Goal: Task Accomplishment & Management: Manage account settings

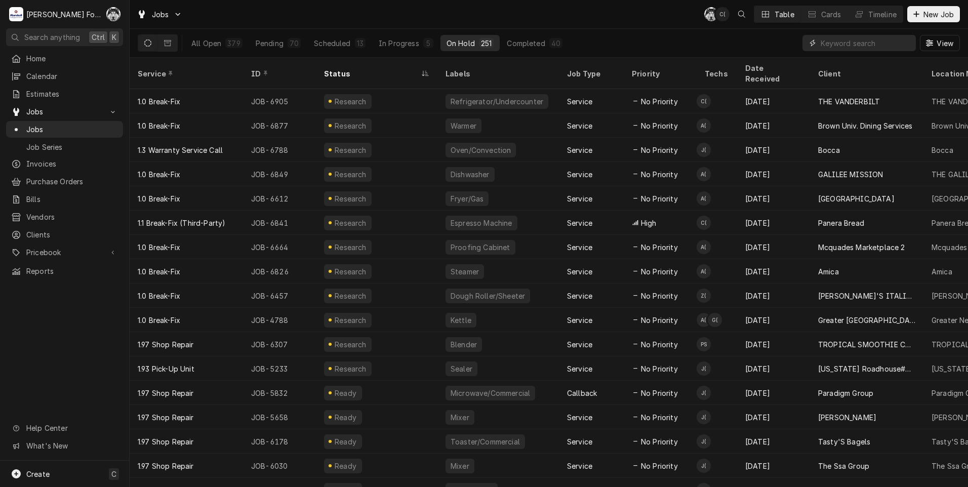
click at [824, 47] on input "Dynamic Content Wrapper" at bounding box center [866, 43] width 90 height 16
type input "6760"
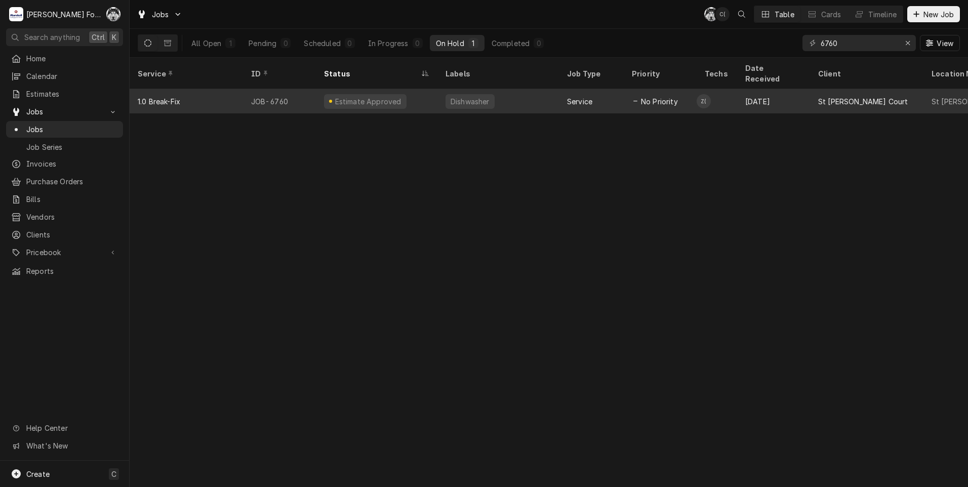
click at [609, 95] on div "Service" at bounding box center [591, 101] width 65 height 24
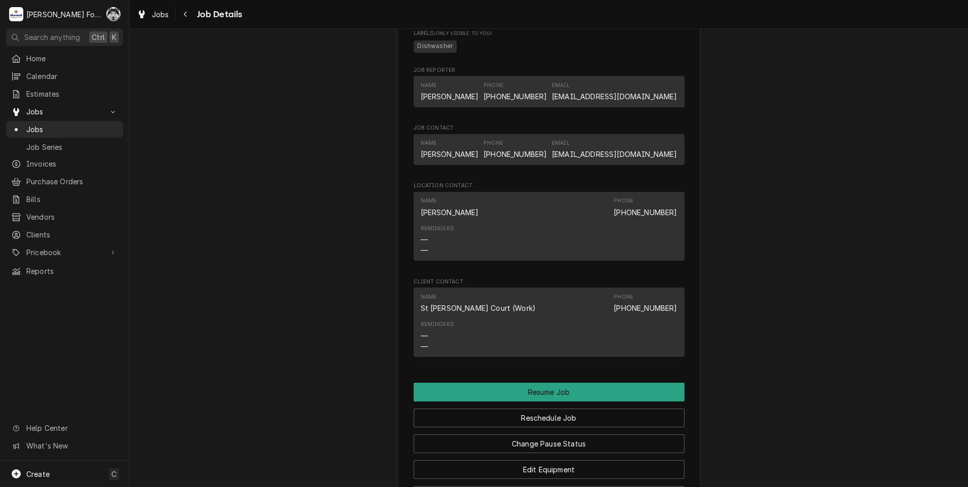
scroll to position [1063, 0]
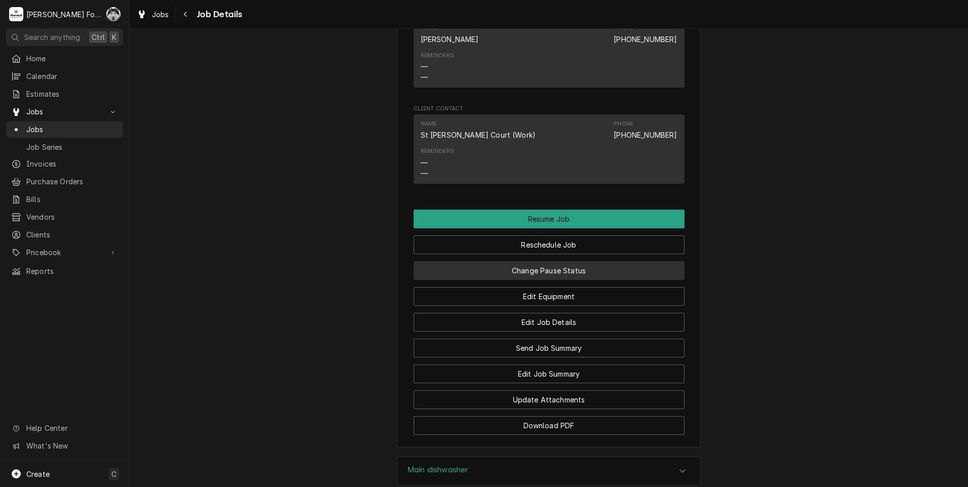
click at [511, 272] on button "Change Pause Status" at bounding box center [549, 270] width 271 height 19
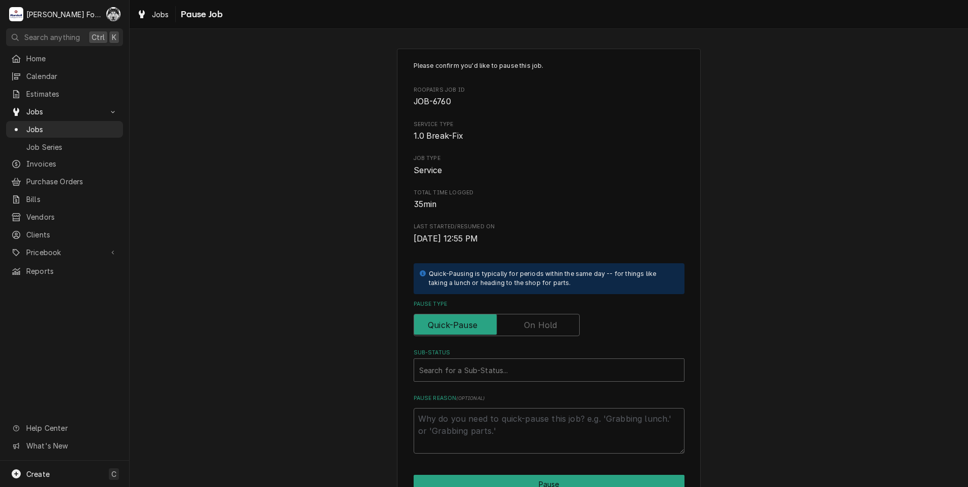
click at [526, 329] on label "Pause Type" at bounding box center [497, 325] width 166 height 22
click at [526, 329] on input "Pause Type" at bounding box center [496, 325] width 157 height 22
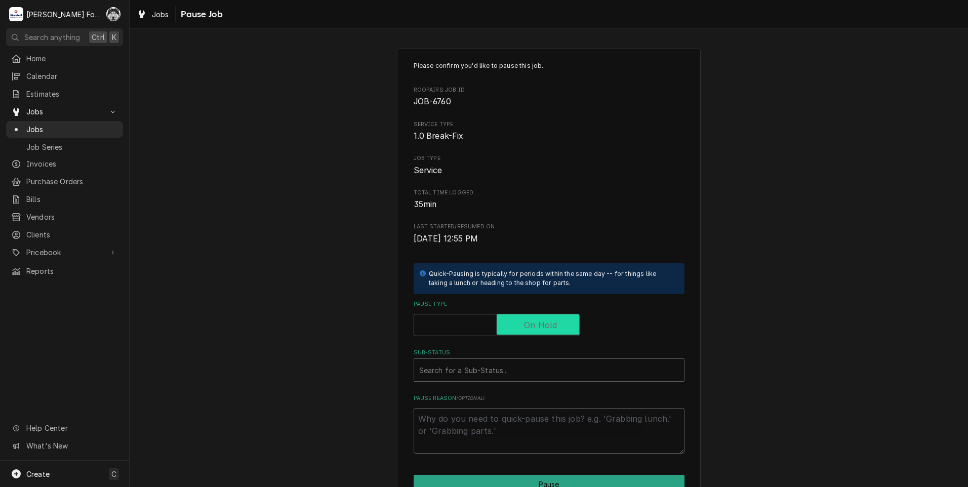
checkbox input "true"
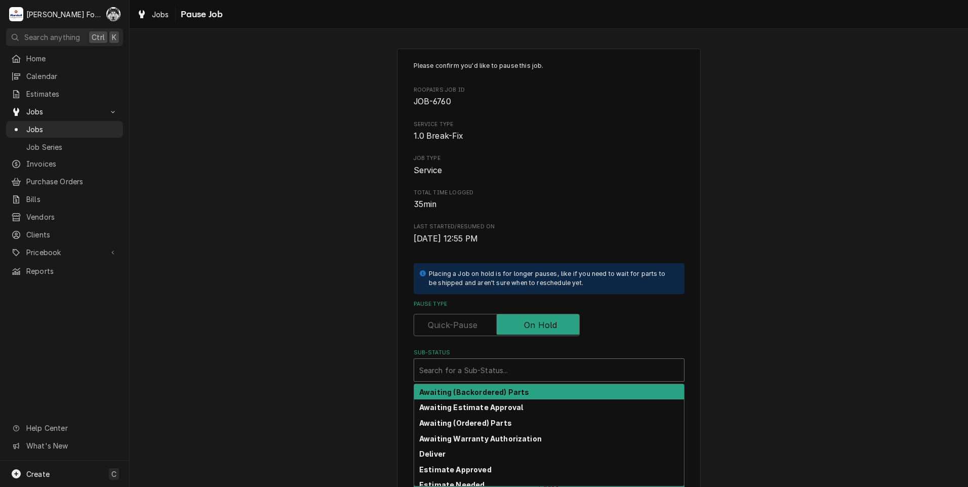
drag, startPoint x: 495, startPoint y: 368, endPoint x: 479, endPoint y: 412, distance: 47.4
click at [494, 368] on div "Sub-Status" at bounding box center [549, 370] width 260 height 18
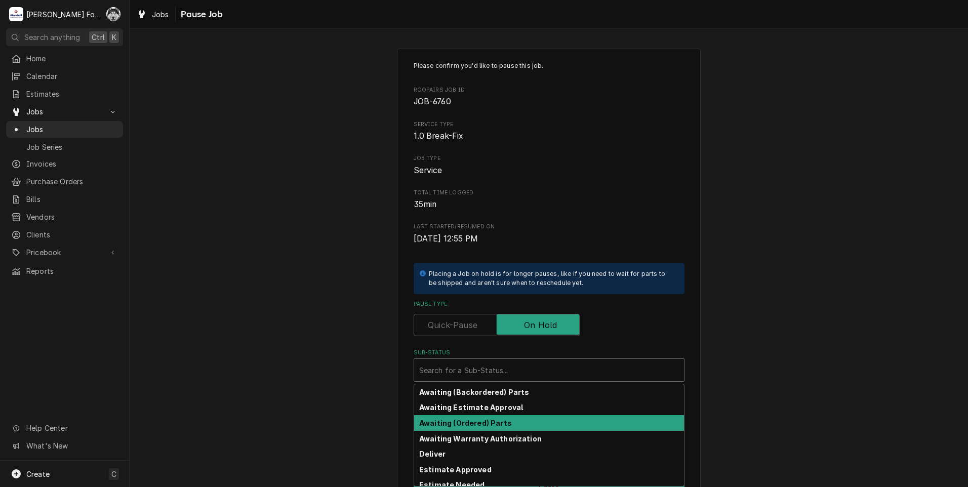
click at [475, 424] on strong "Awaiting (Ordered) Parts" at bounding box center [465, 423] width 93 height 9
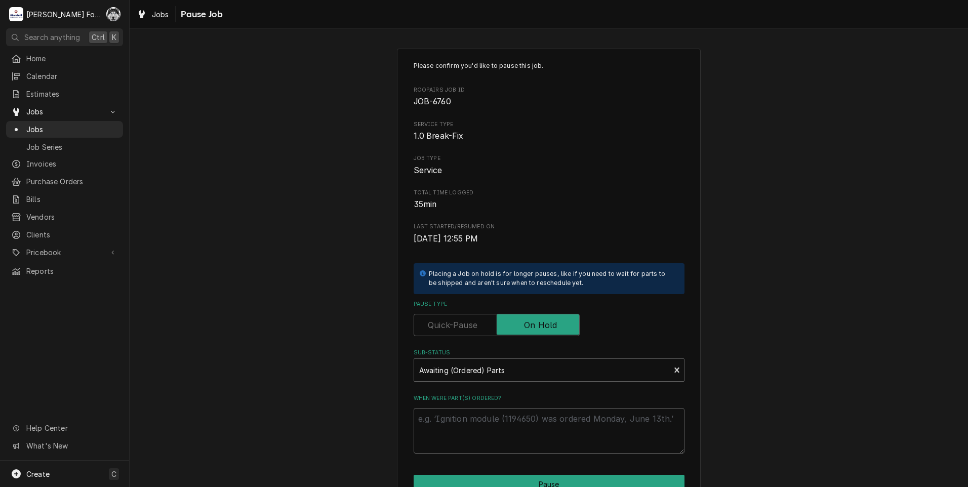
click at [460, 431] on textarea "When were part(s) ordered?" at bounding box center [549, 431] width 271 height 46
type textarea "x"
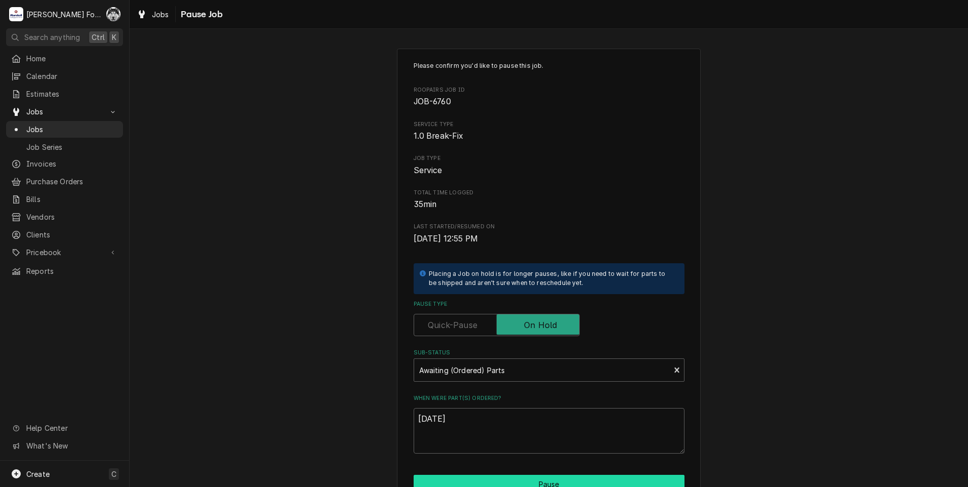
type textarea "8/14/2025"
click at [466, 480] on button "Pause" at bounding box center [549, 484] width 271 height 19
type textarea "x"
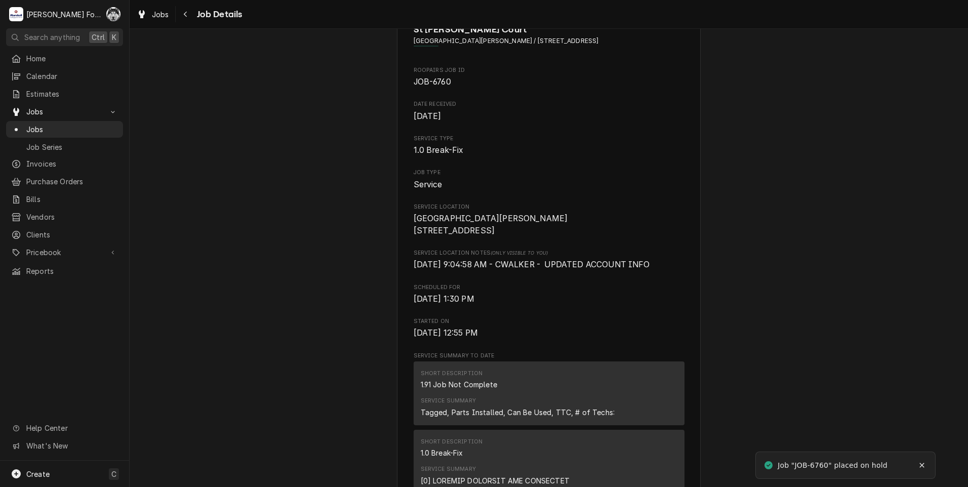
scroll to position [202, 0]
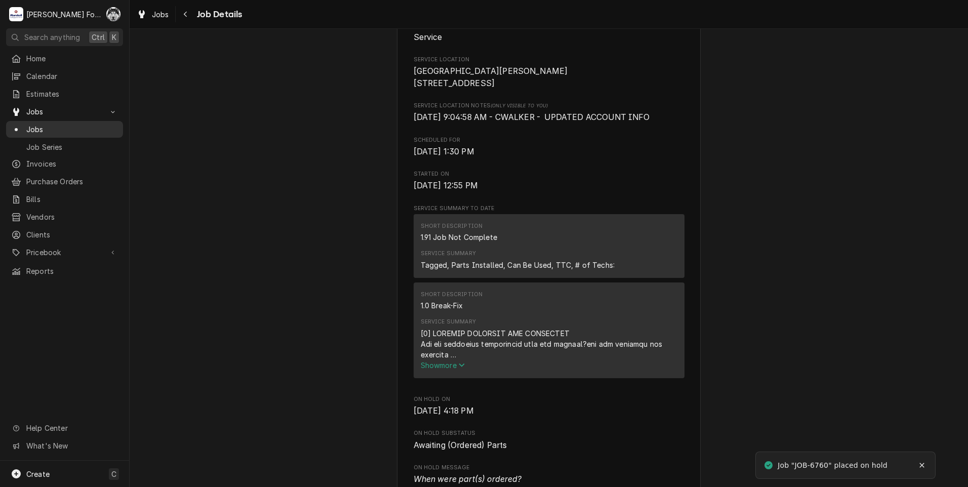
click at [34, 124] on span "Jobs" at bounding box center [72, 129] width 92 height 11
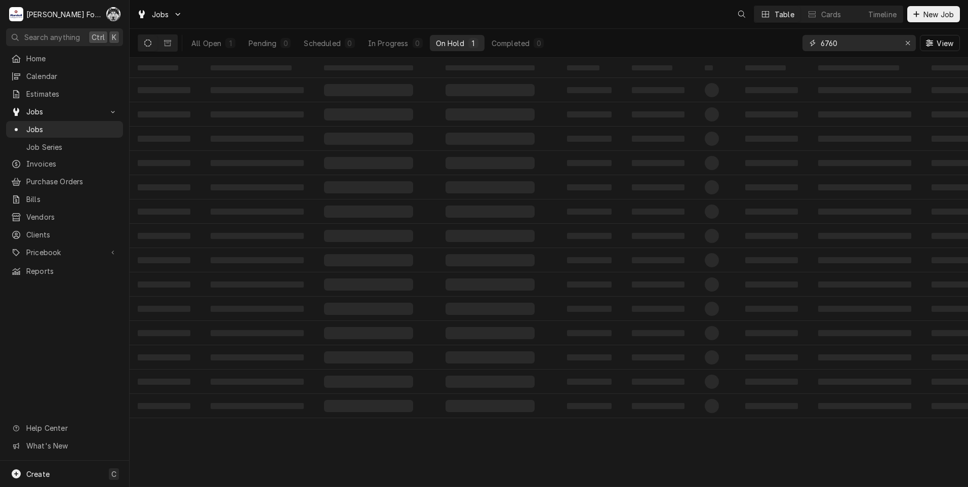
drag, startPoint x: 822, startPoint y: 47, endPoint x: 777, endPoint y: 57, distance: 45.6
click at [777, 57] on div "All Open 1 Pending 0 Scheduled 0 In Progress 0 On Hold 1 Completed 0 6760 View" at bounding box center [549, 43] width 822 height 28
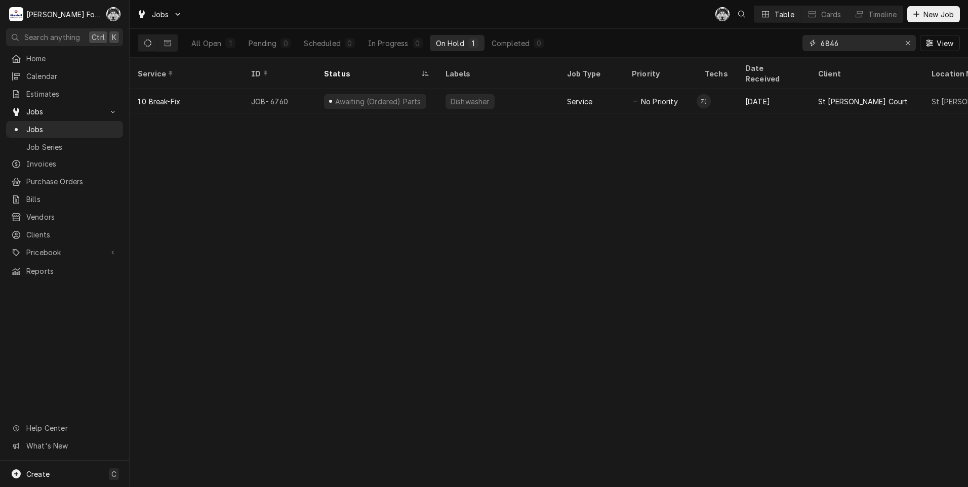
type input "6846"
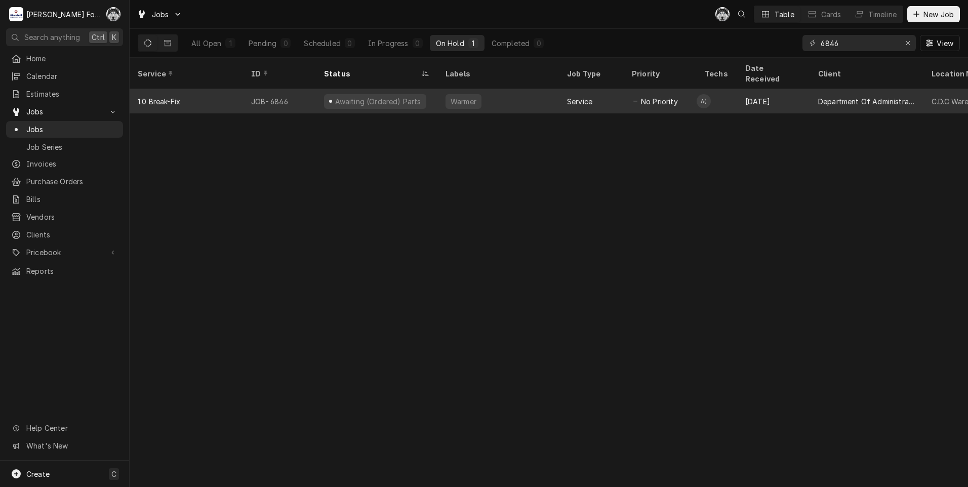
click at [449, 94] on div "Warmer" at bounding box center [463, 101] width 36 height 15
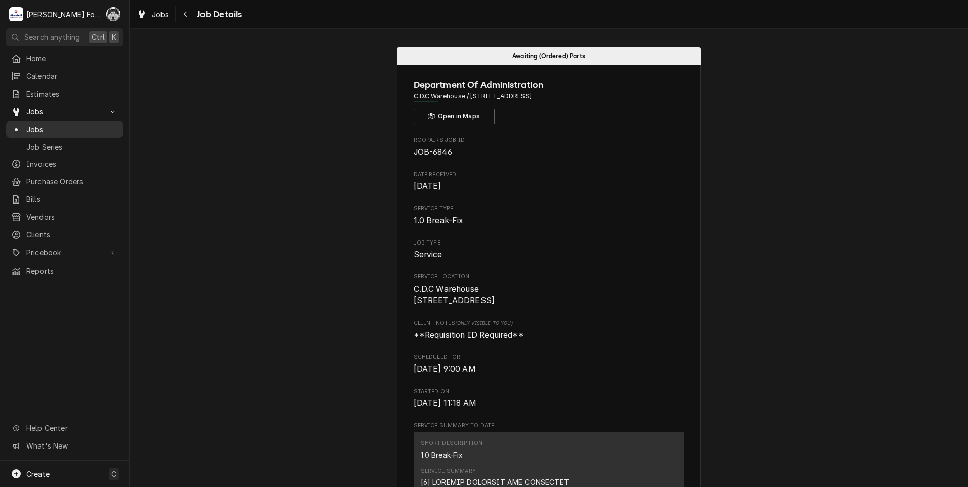
click at [25, 121] on link "Jobs" at bounding box center [64, 129] width 117 height 17
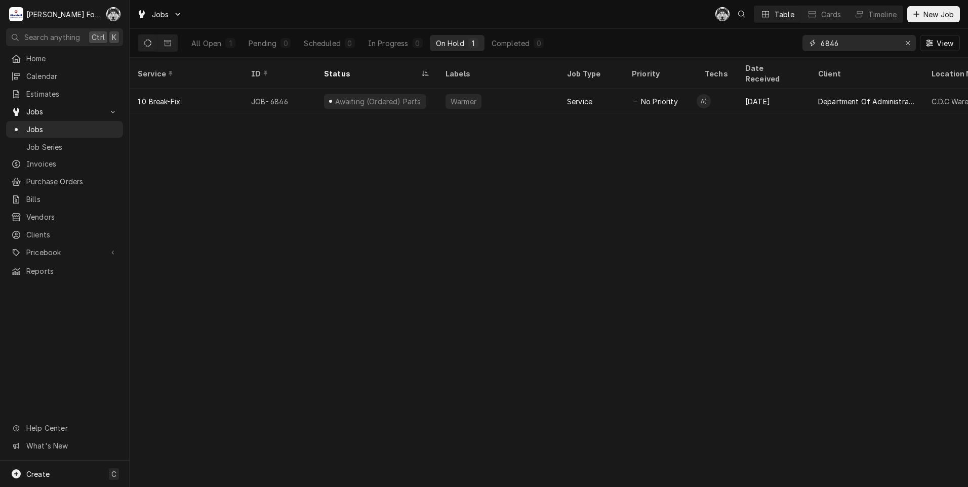
drag, startPoint x: 763, startPoint y: 49, endPoint x: 751, endPoint y: 53, distance: 12.5
click at [754, 53] on div "All Open 1 Pending 0 Scheduled 0 In Progress 0 On Hold 1 Completed 0 6846 View" at bounding box center [549, 43] width 822 height 28
type input "6807"
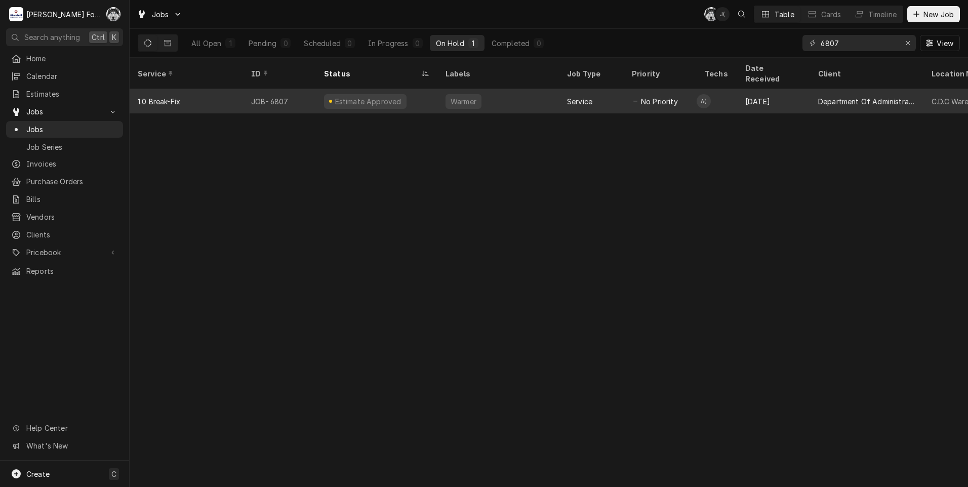
click at [538, 95] on div "Warmer" at bounding box center [497, 101] width 121 height 24
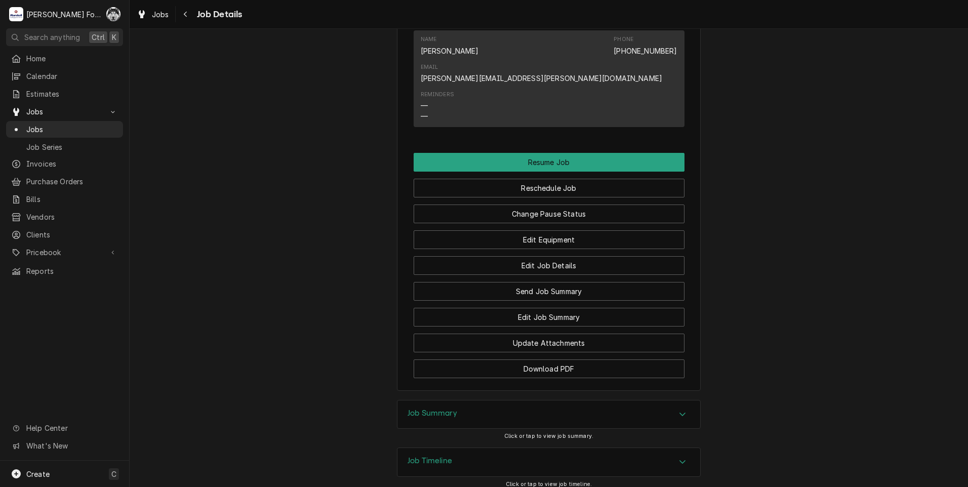
scroll to position [995, 0]
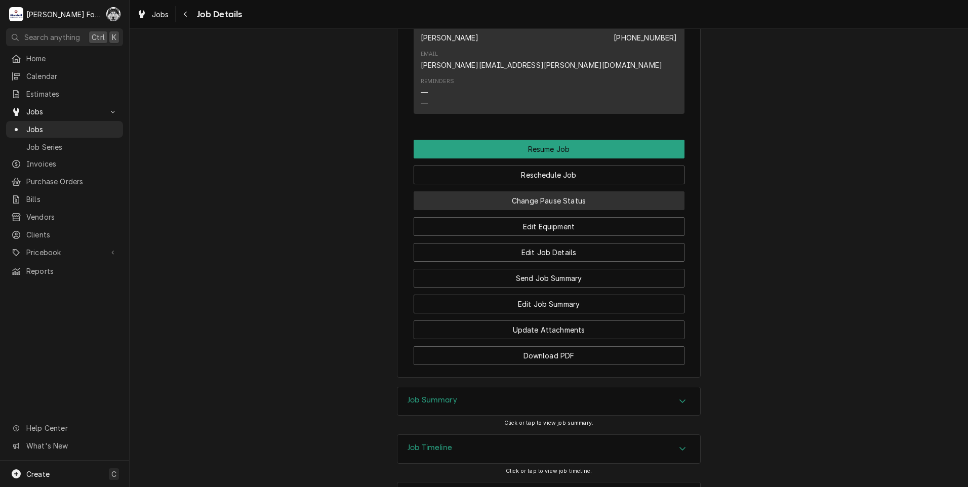
click at [548, 191] on button "Change Pause Status" at bounding box center [549, 200] width 271 height 19
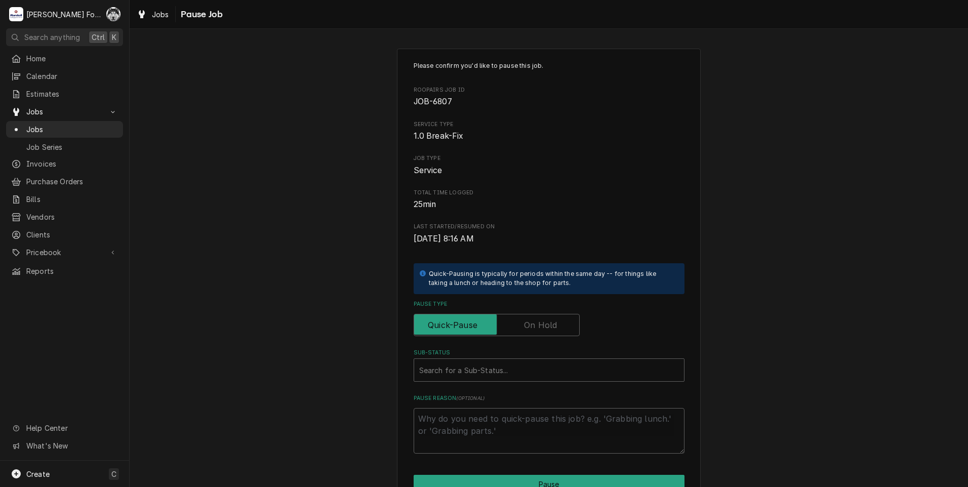
drag, startPoint x: 538, startPoint y: 313, endPoint x: 534, endPoint y: 329, distance: 16.2
click at [538, 313] on div "Pause Type" at bounding box center [549, 318] width 271 height 36
click at [534, 327] on label "Pause Type" at bounding box center [497, 325] width 166 height 22
click at [534, 327] on input "Pause Type" at bounding box center [496, 325] width 157 height 22
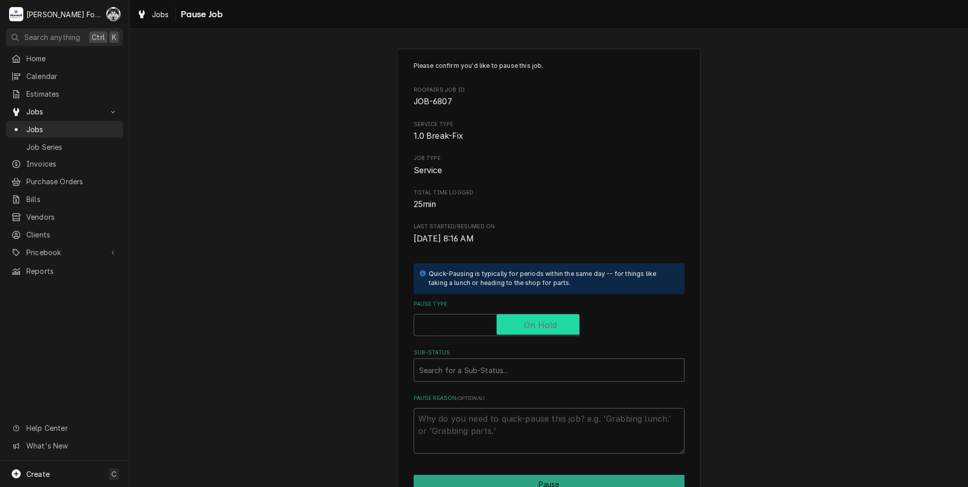
checkbox input "true"
click at [503, 375] on div "Sub-Status" at bounding box center [549, 370] width 260 height 18
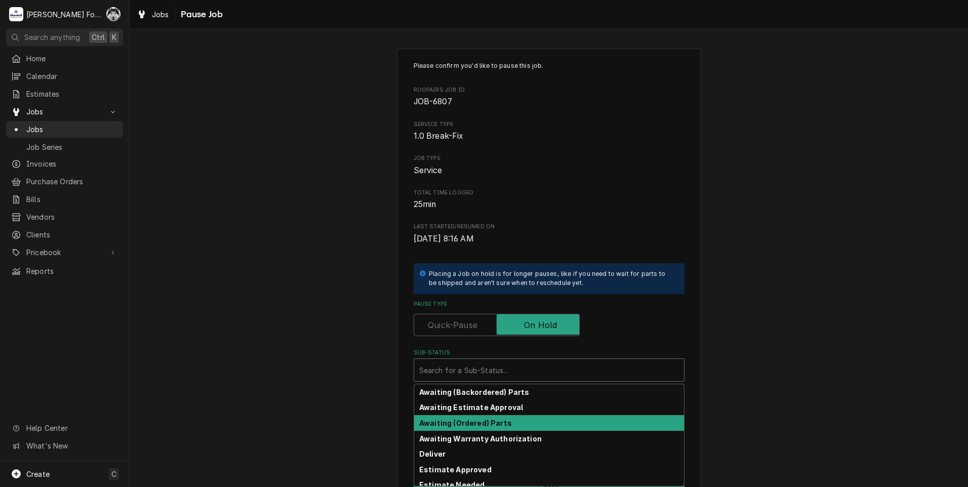
click at [484, 423] on strong "Awaiting (Ordered) Parts" at bounding box center [465, 423] width 93 height 9
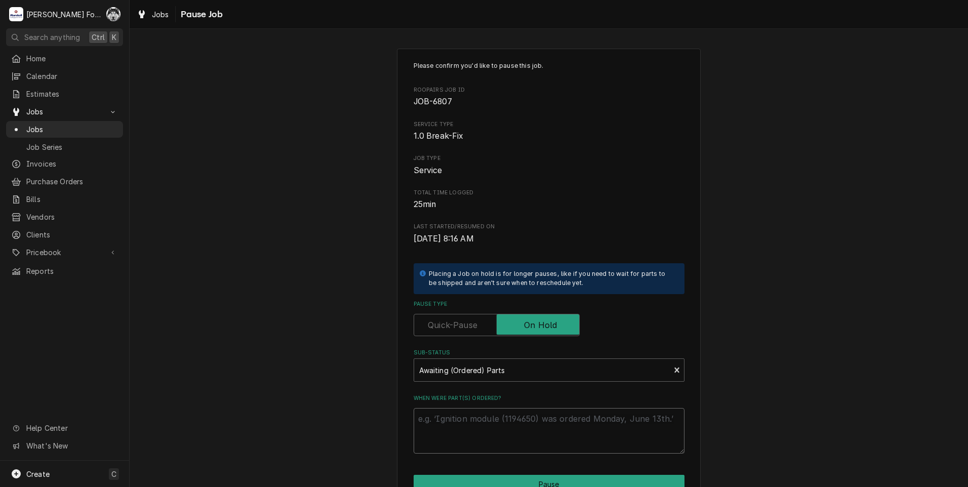
click at [476, 426] on textarea "When were part(s) ordered?" at bounding box center [549, 431] width 271 height 46
paste textarea "8/14/2025"
type textarea "x"
type textarea "8/14/2025"
click at [467, 472] on div "Please confirm you'd like to pause this job. Roopairs Job ID JOB-6807 Service T…" at bounding box center [549, 304] width 304 height 510
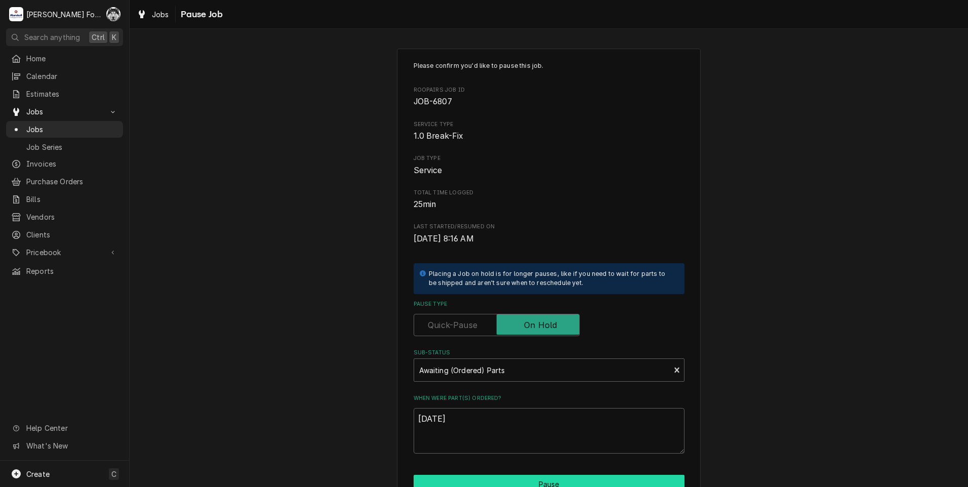
click at [467, 477] on button "Pause" at bounding box center [549, 484] width 271 height 19
type textarea "x"
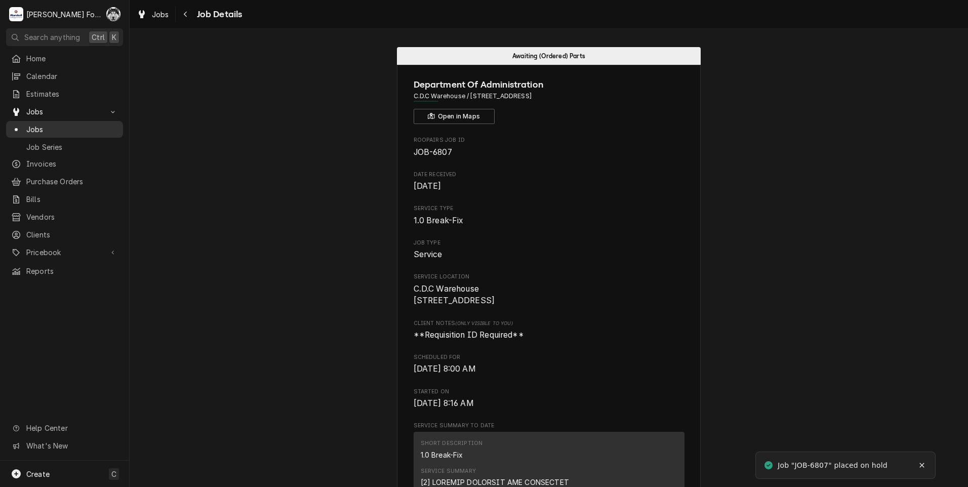
click at [34, 126] on span "Jobs" at bounding box center [72, 129] width 92 height 11
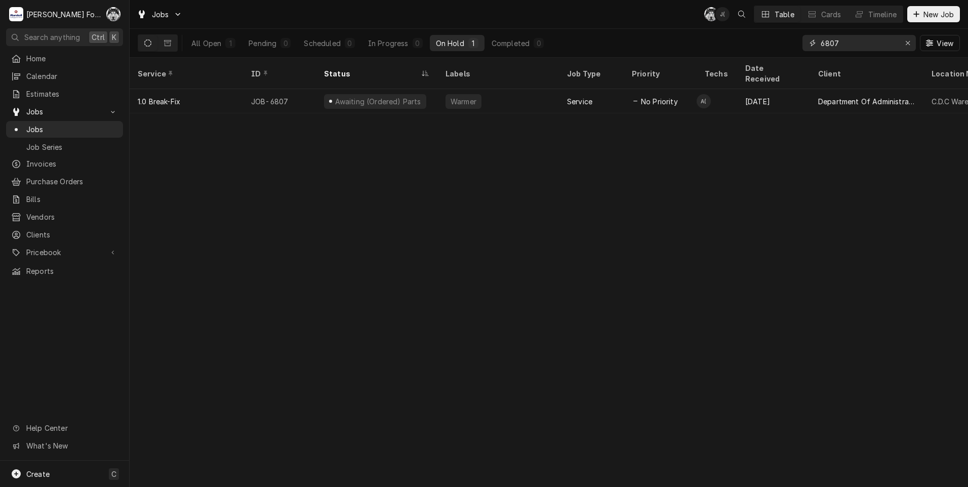
drag, startPoint x: 845, startPoint y: 46, endPoint x: 785, endPoint y: 52, distance: 60.6
click at [785, 52] on div "All Open 1 Pending 0 Scheduled 0 In Progress 0 On Hold 1 Completed 0 6807 View" at bounding box center [549, 43] width 822 height 28
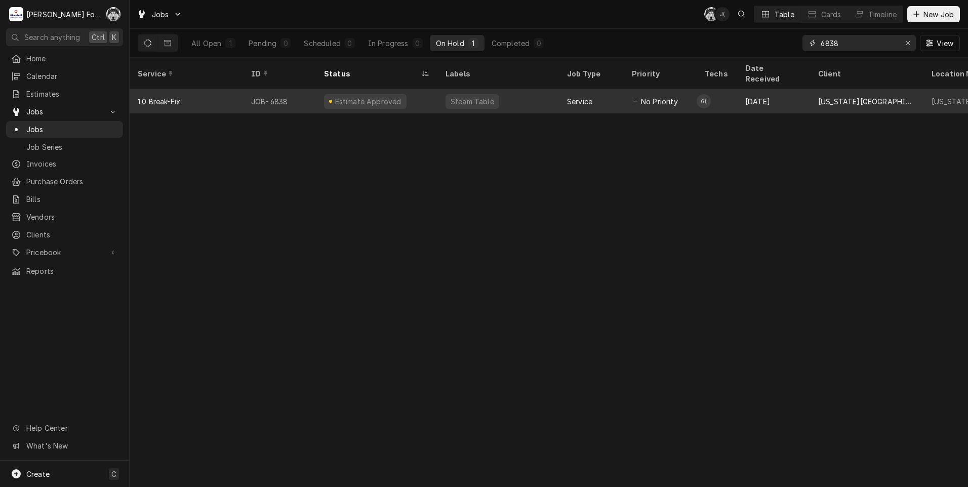
type input "6838"
click at [506, 89] on div "Steam Table" at bounding box center [497, 101] width 121 height 24
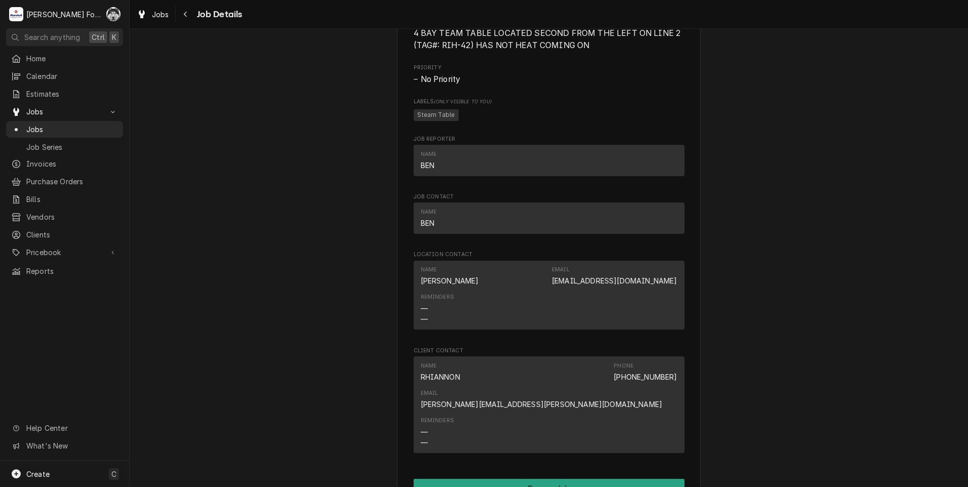
scroll to position [1164, 0]
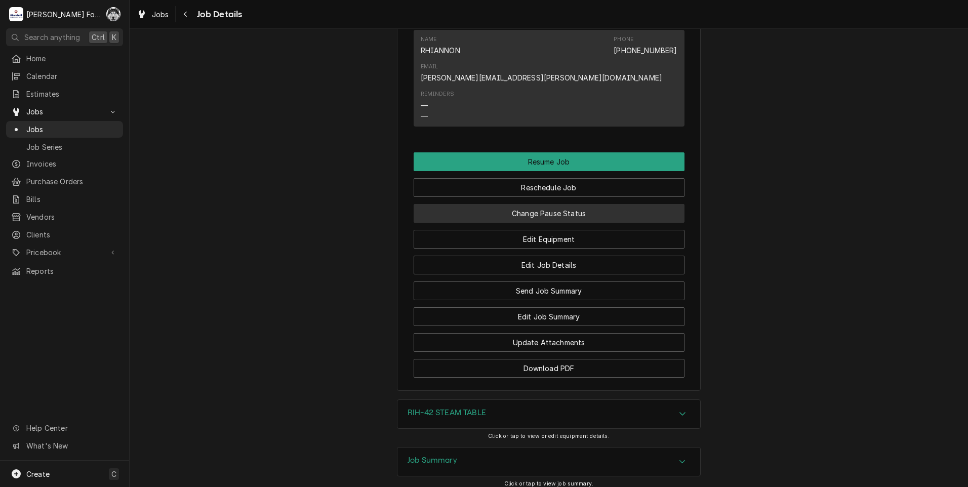
click at [537, 204] on button "Change Pause Status" at bounding box center [549, 213] width 271 height 19
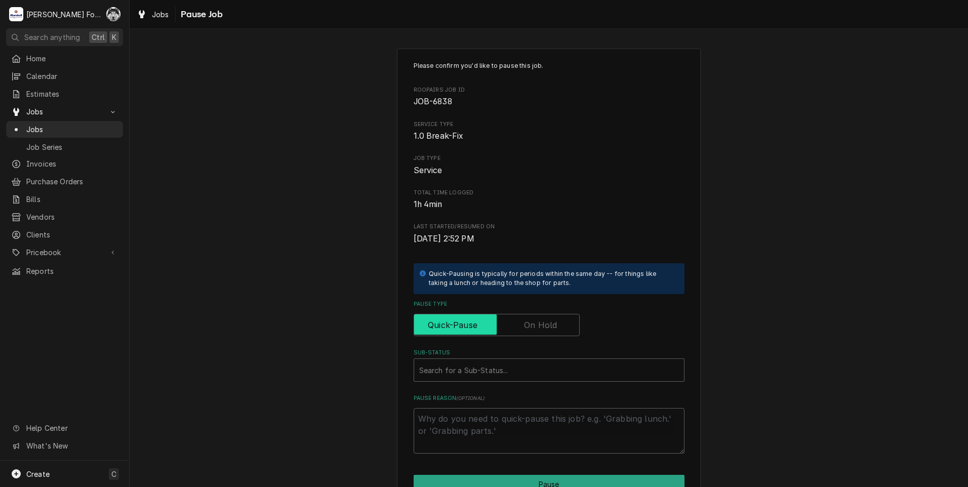
click at [535, 333] on input "Pause Type" at bounding box center [496, 325] width 157 height 22
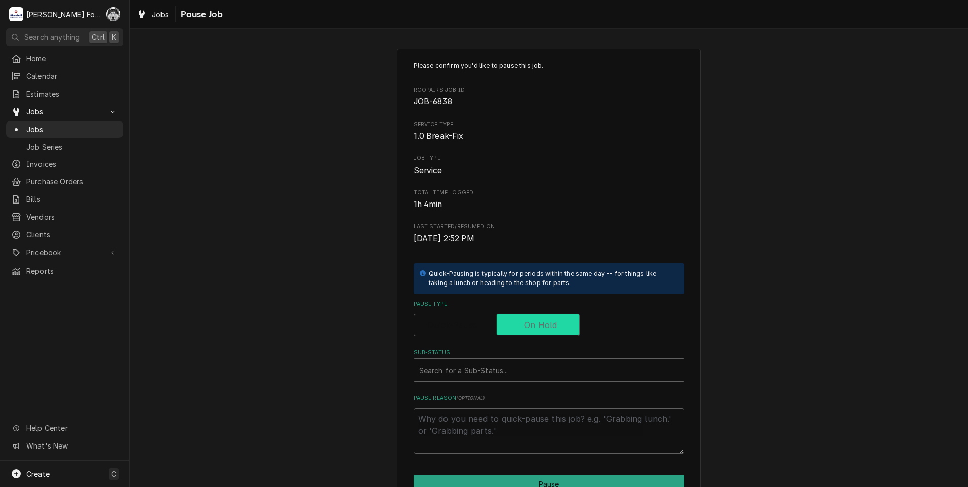
checkbox input "true"
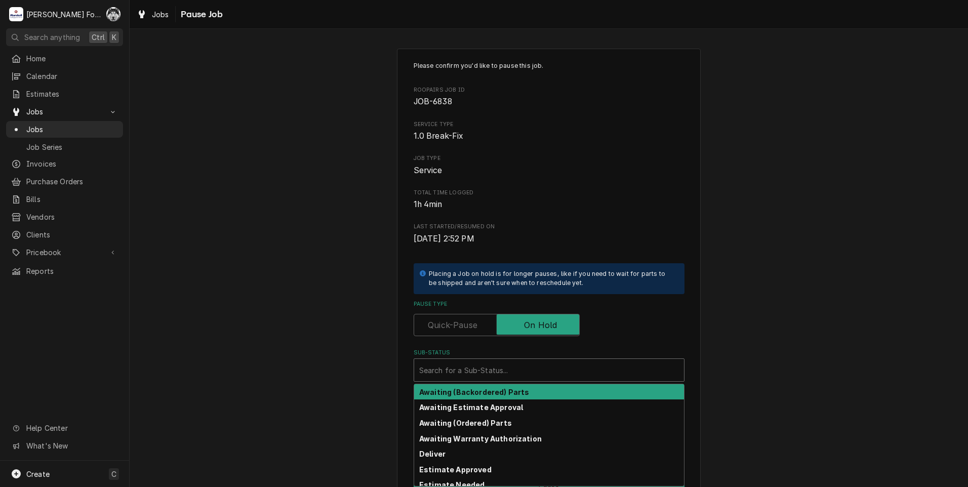
click at [513, 367] on div "Sub-Status" at bounding box center [549, 370] width 260 height 18
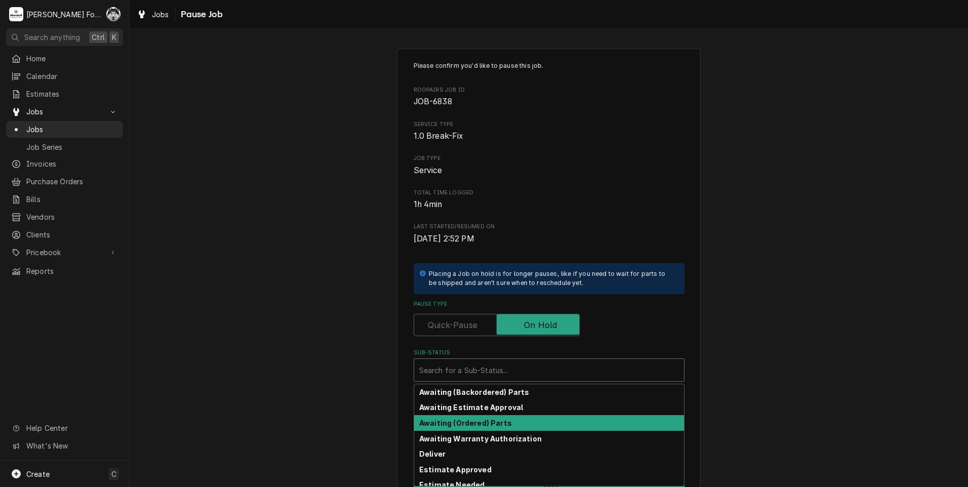
click at [476, 421] on strong "Awaiting (Ordered) Parts" at bounding box center [465, 423] width 93 height 9
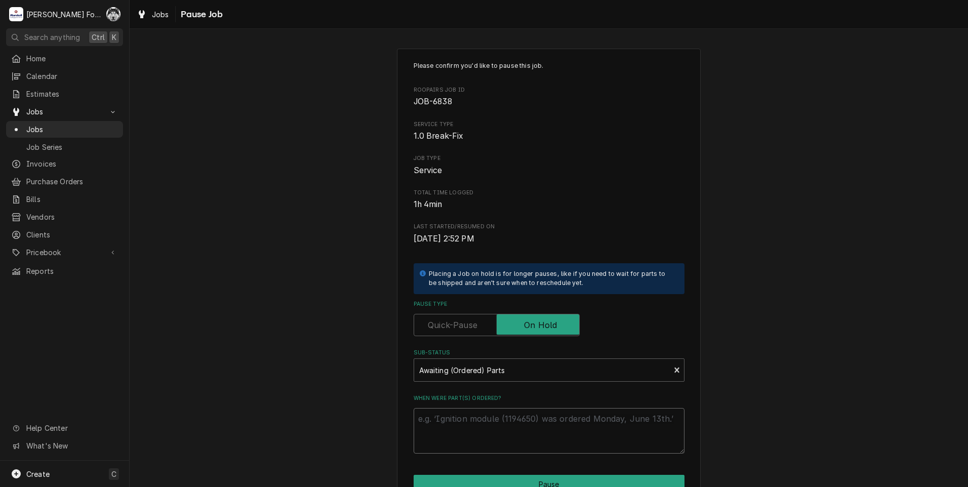
click at [471, 422] on textarea "When were part(s) ordered?" at bounding box center [549, 431] width 271 height 46
paste textarea "8/14/2025"
type textarea "x"
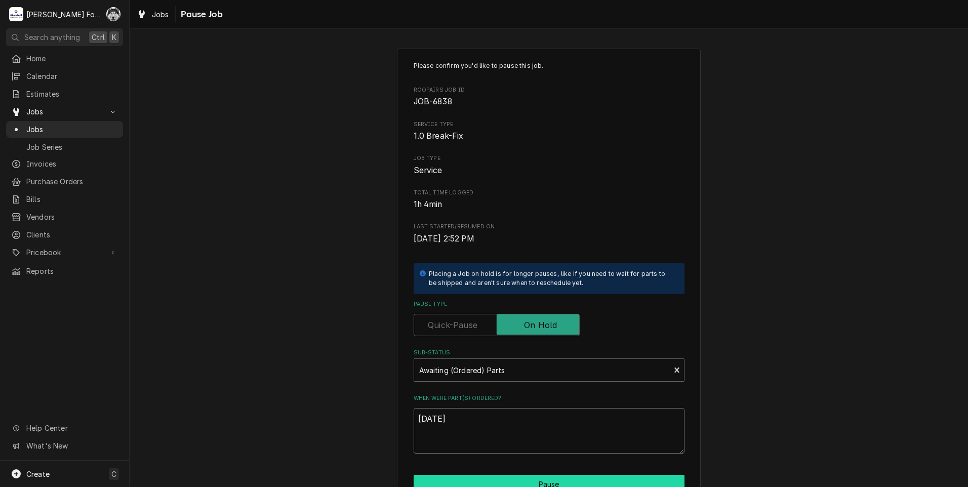
type textarea "8/14/2025"
click at [484, 476] on button "Pause" at bounding box center [549, 484] width 271 height 19
type textarea "x"
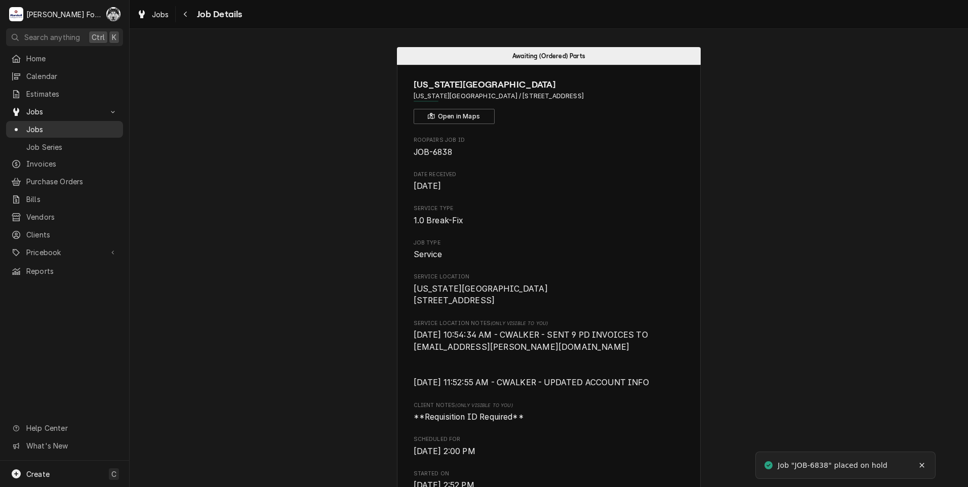
click at [34, 123] on div "Jobs" at bounding box center [64, 129] width 113 height 13
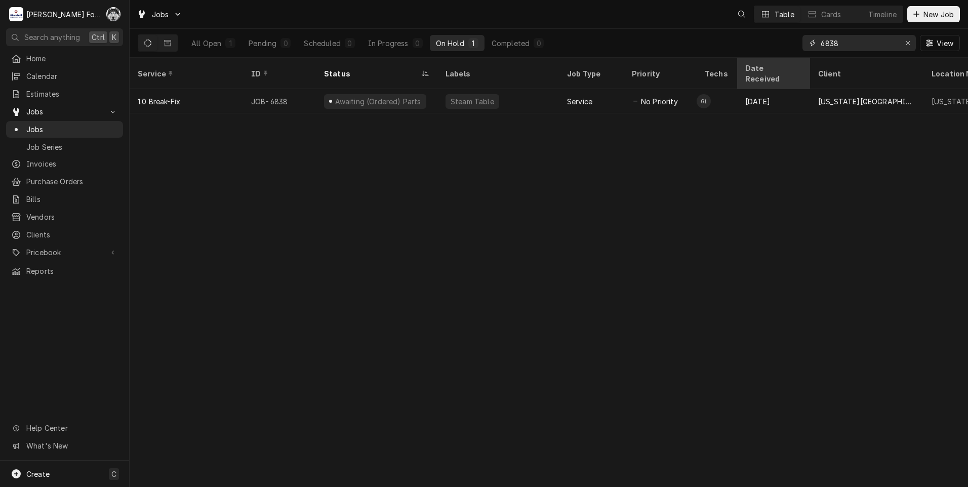
drag, startPoint x: 856, startPoint y: 44, endPoint x: 748, endPoint y: 70, distance: 111.5
click at [749, 70] on div "Jobs Table Cards Timeline New Job All Open 1 Pending 0 Scheduled 0 In Progress …" at bounding box center [549, 243] width 838 height 487
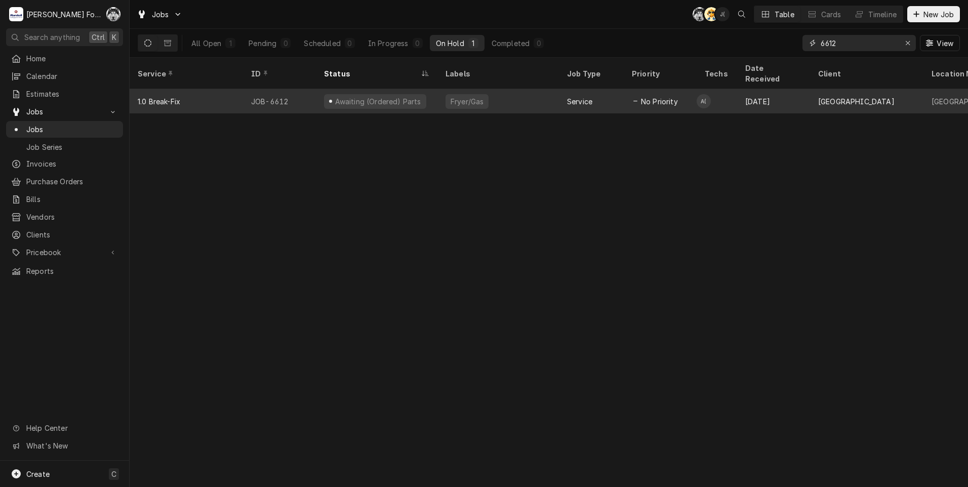
type input "6612"
click at [448, 94] on div "Fryer/Gas" at bounding box center [466, 101] width 43 height 15
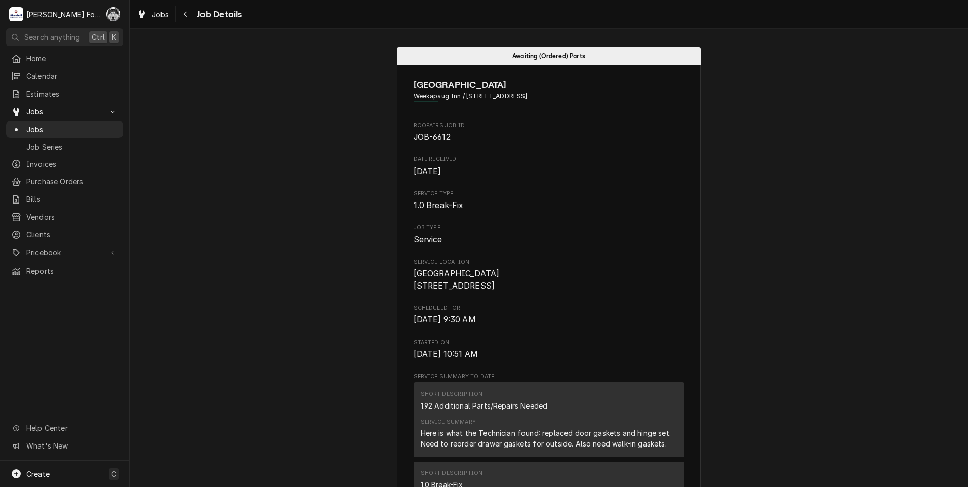
drag, startPoint x: 827, startPoint y: 189, endPoint x: 822, endPoint y: 184, distance: 7.5
